Goal: Find specific page/section: Find specific page/section

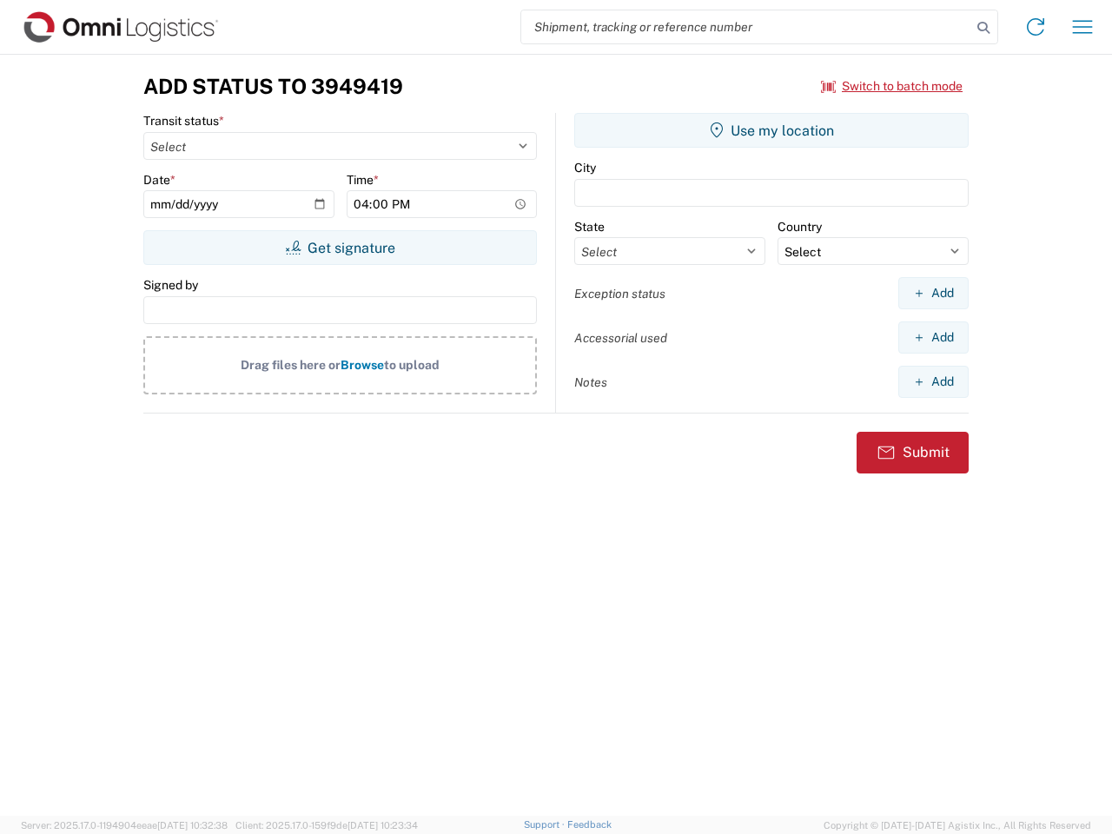
click at [746, 27] on input "search" at bounding box center [746, 26] width 450 height 33
click at [983, 28] on icon at bounding box center [983, 28] width 24 height 24
click at [1035, 27] on icon at bounding box center [1036, 27] width 28 height 28
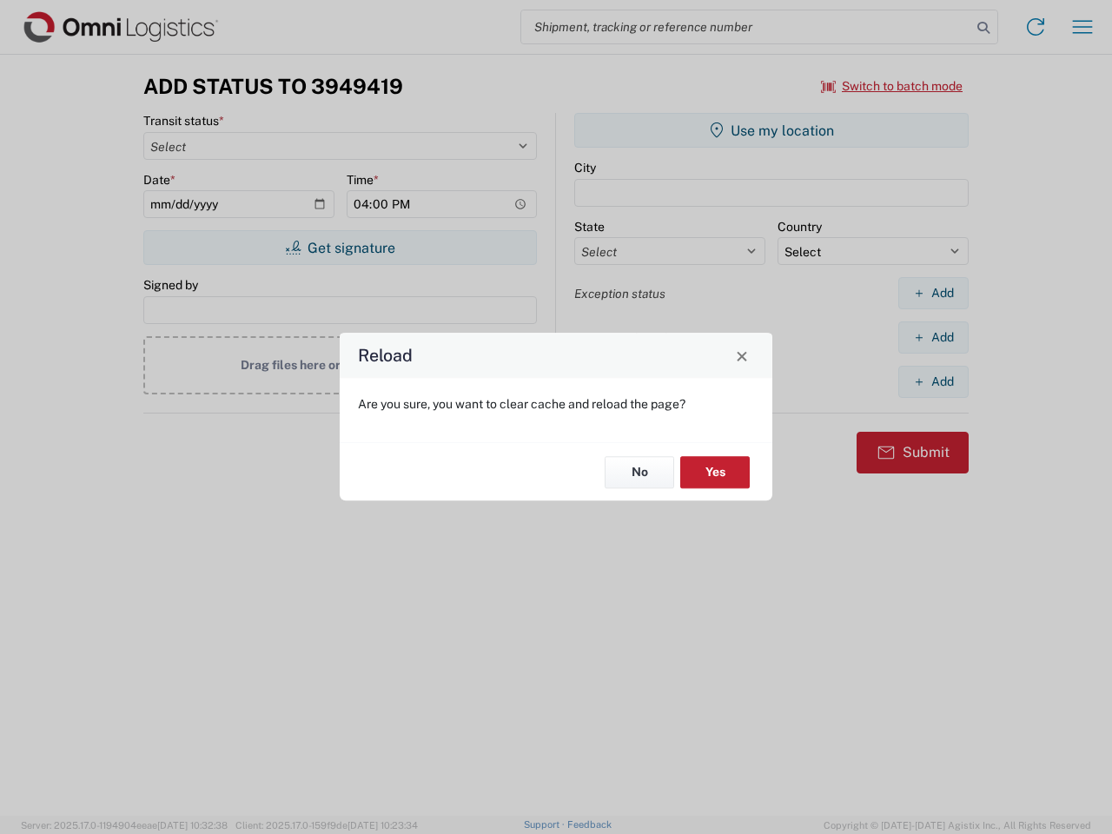
click at [1082, 27] on div "Reload Are you sure, you want to clear cache and reload the page? No Yes" at bounding box center [556, 417] width 1112 height 834
click at [892, 86] on div "Reload Are you sure, you want to clear cache and reload the page? No Yes" at bounding box center [556, 417] width 1112 height 834
click at [340, 248] on div "Reload Are you sure, you want to clear cache and reload the page? No Yes" at bounding box center [556, 417] width 1112 height 834
click at [771, 130] on div "Reload Are you sure, you want to clear cache and reload the page? No Yes" at bounding box center [556, 417] width 1112 height 834
click at [933, 293] on div "Reload Are you sure, you want to clear cache and reload the page? No Yes" at bounding box center [556, 417] width 1112 height 834
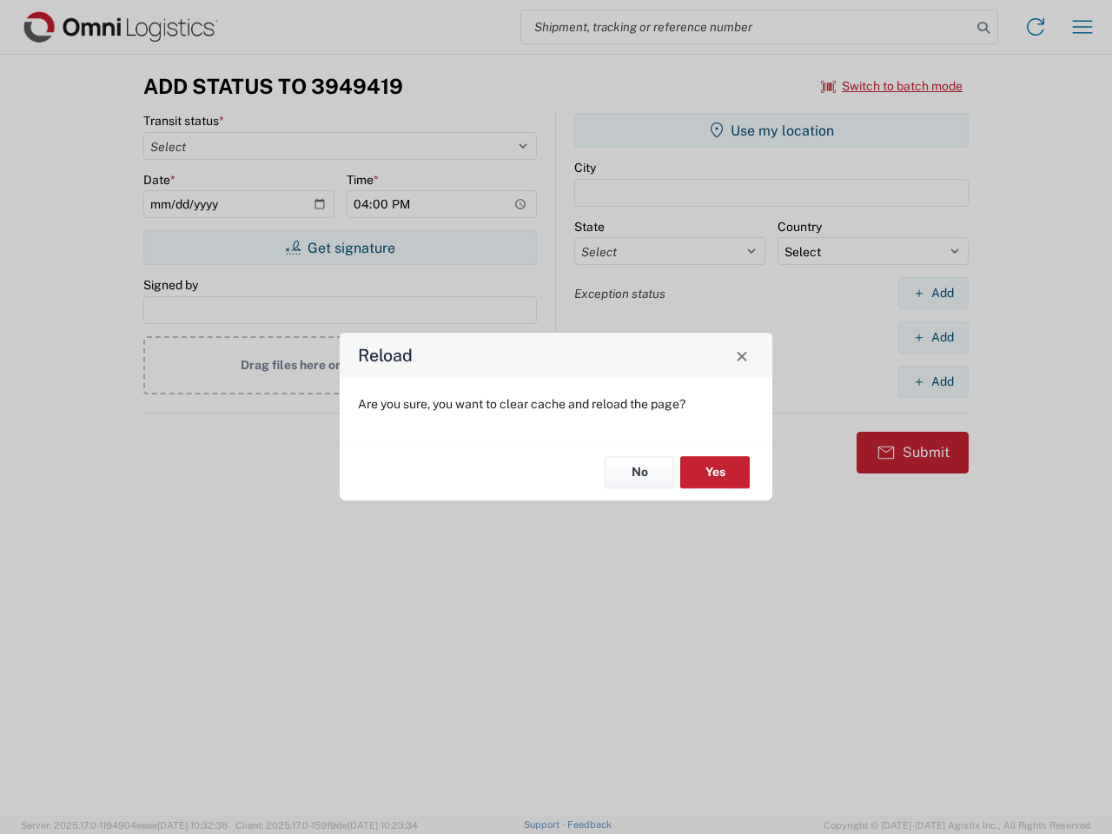
click at [933, 337] on div "Reload Are you sure, you want to clear cache and reload the page? No Yes" at bounding box center [556, 417] width 1112 height 834
click at [933, 381] on div "Reload Are you sure, you want to clear cache and reload the page? No Yes" at bounding box center [556, 417] width 1112 height 834
